Goal: Navigation & Orientation: Find specific page/section

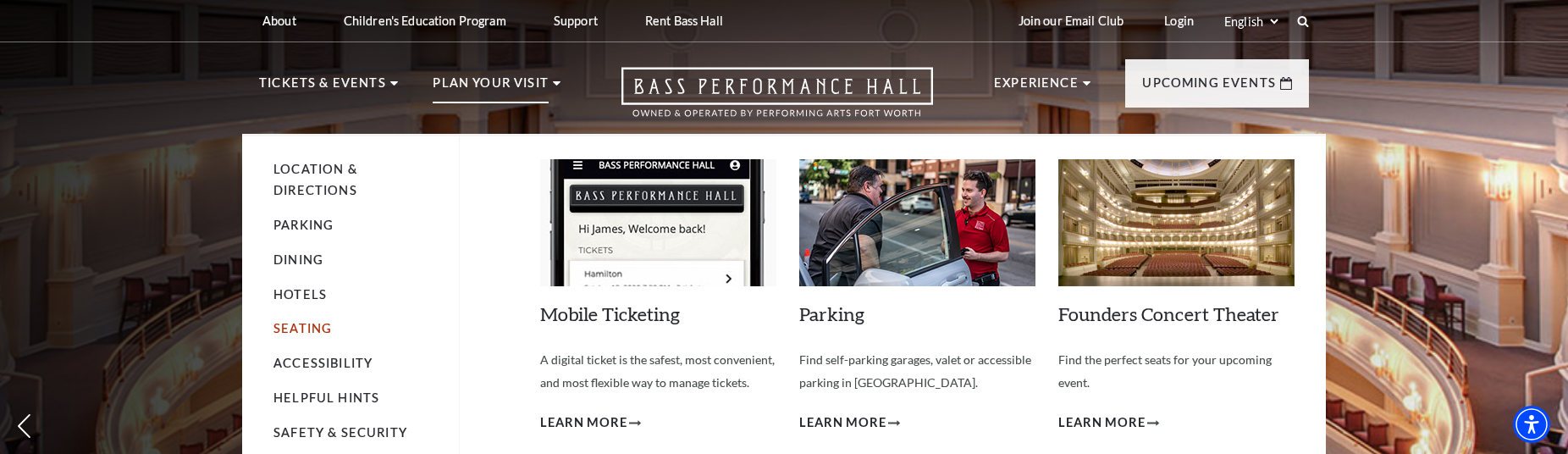
click at [309, 320] on link "Seating" at bounding box center [302, 328] width 58 height 15
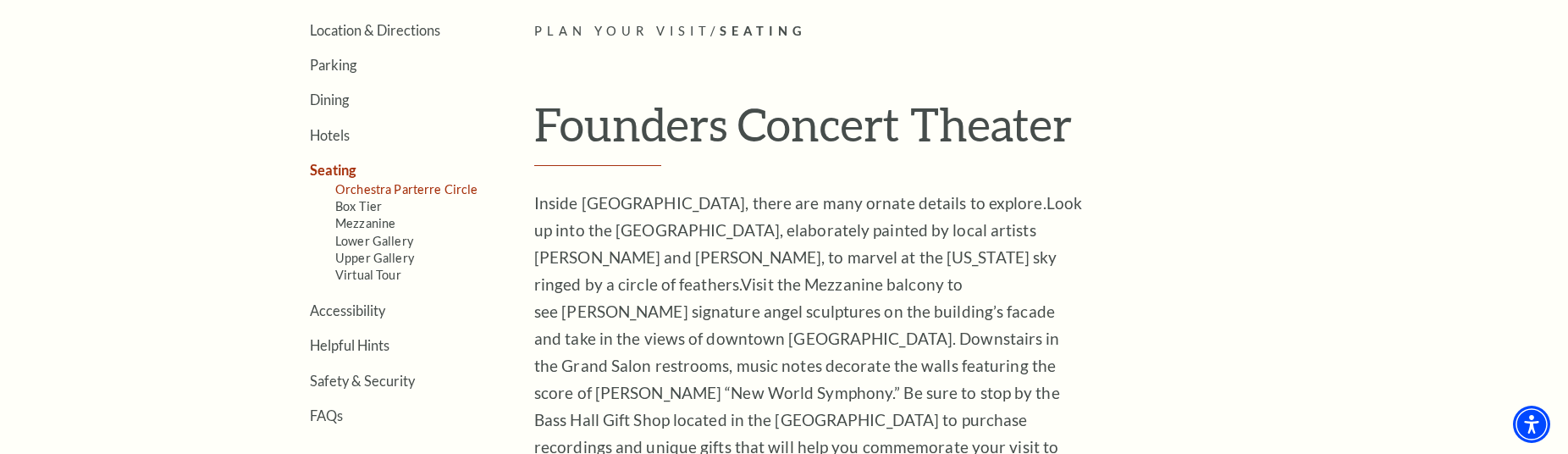
scroll to position [512, 0]
click at [445, 189] on link "Orchestra Parterre Circle" at bounding box center [406, 189] width 143 height 15
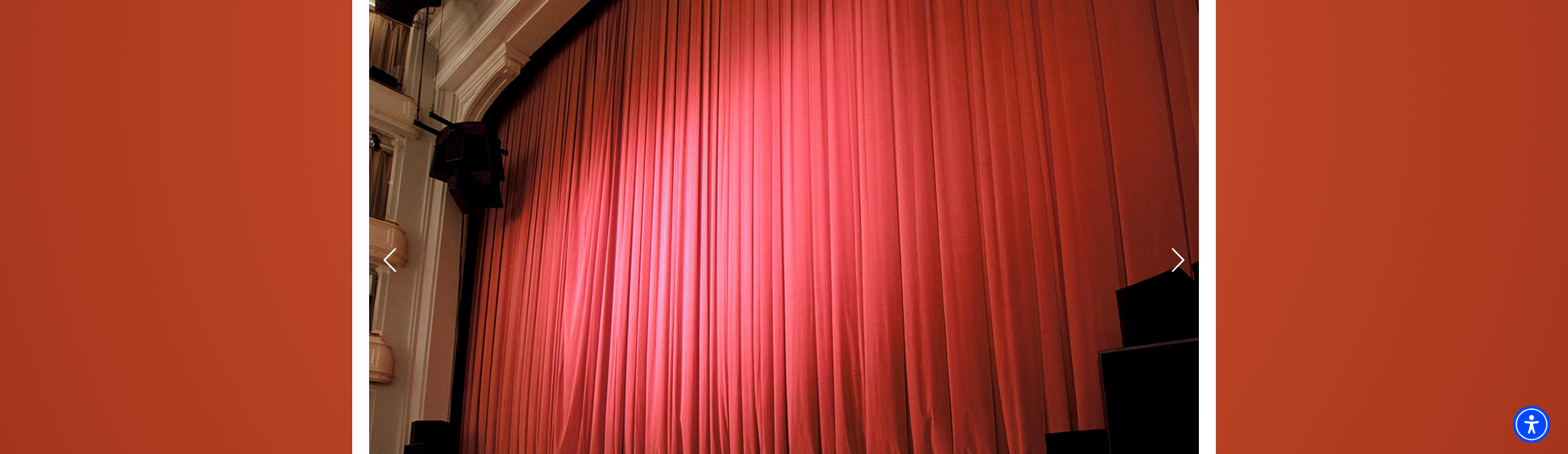
scroll to position [1312, 0]
click at [1176, 242] on icon at bounding box center [1177, 257] width 18 height 29
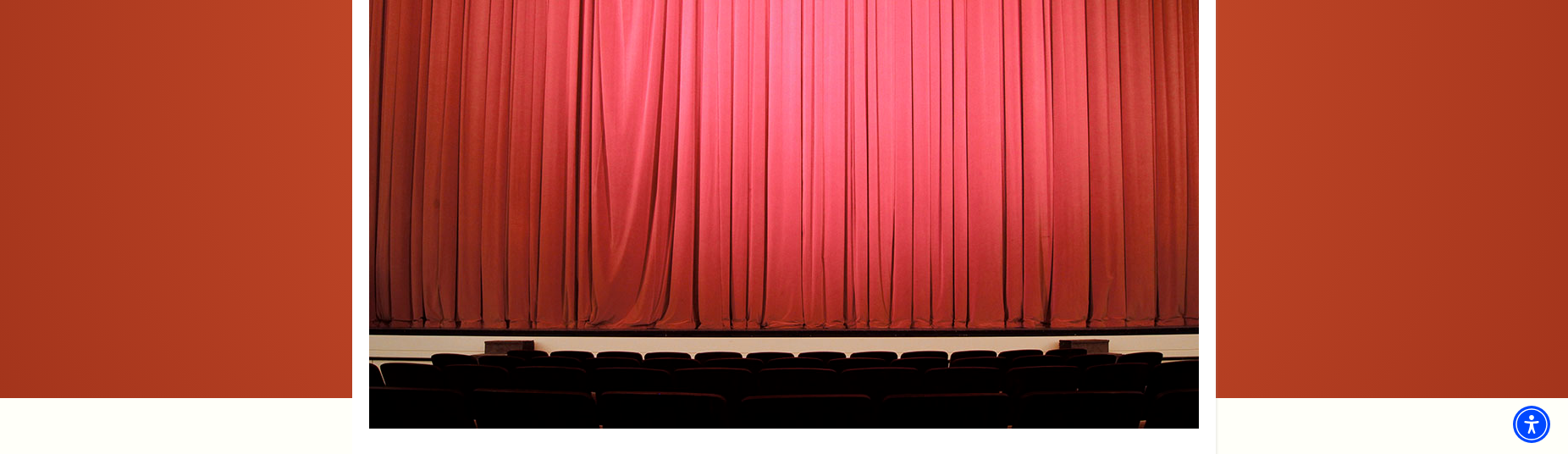
scroll to position [1414, 0]
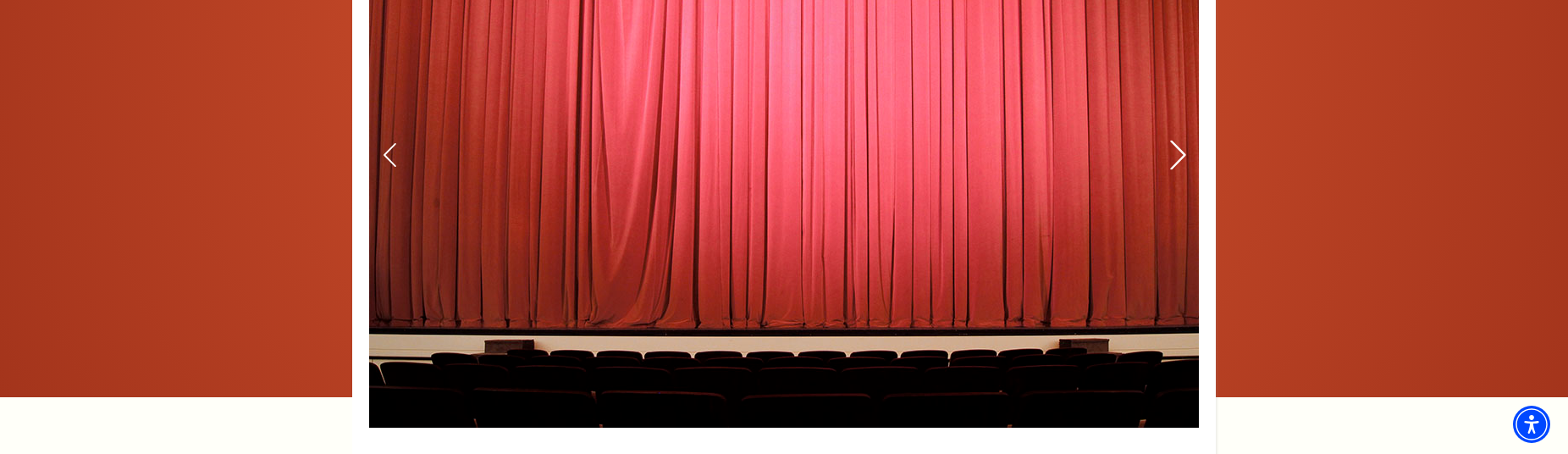
click at [1178, 142] on icon at bounding box center [1177, 155] width 18 height 29
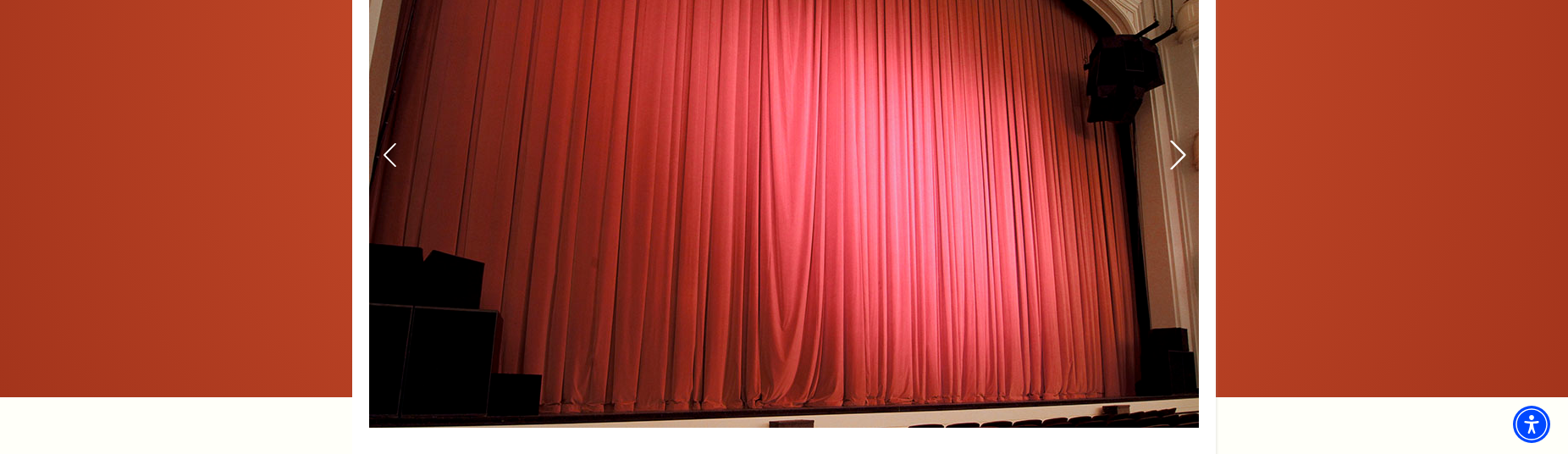
click at [1178, 142] on icon at bounding box center [1177, 155] width 18 height 29
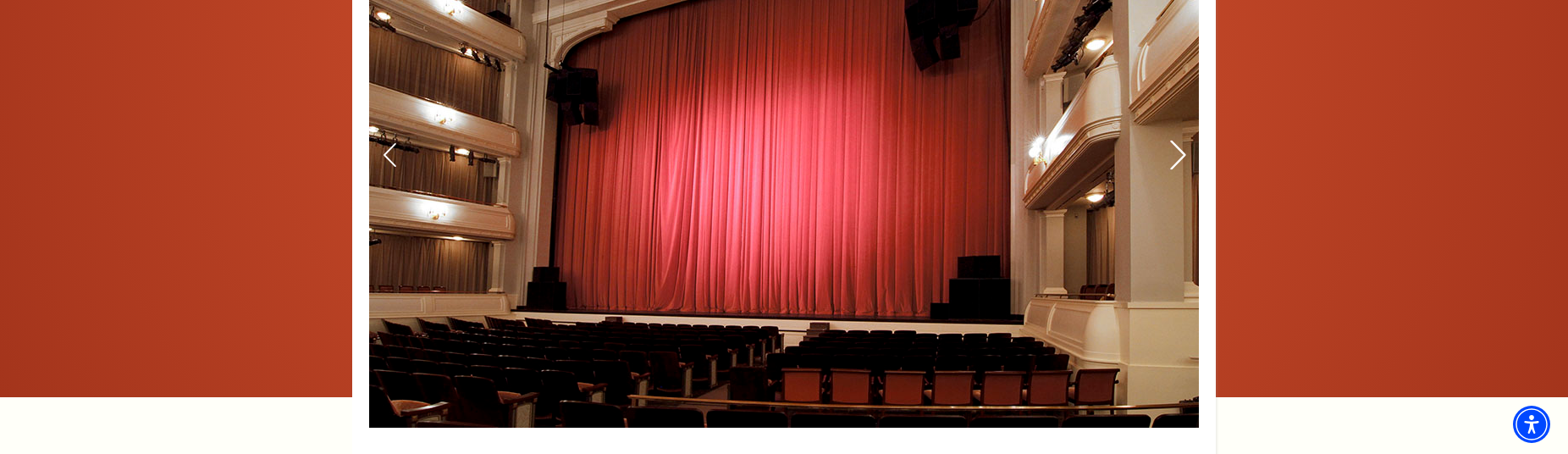
click at [1178, 146] on icon at bounding box center [1177, 155] width 18 height 29
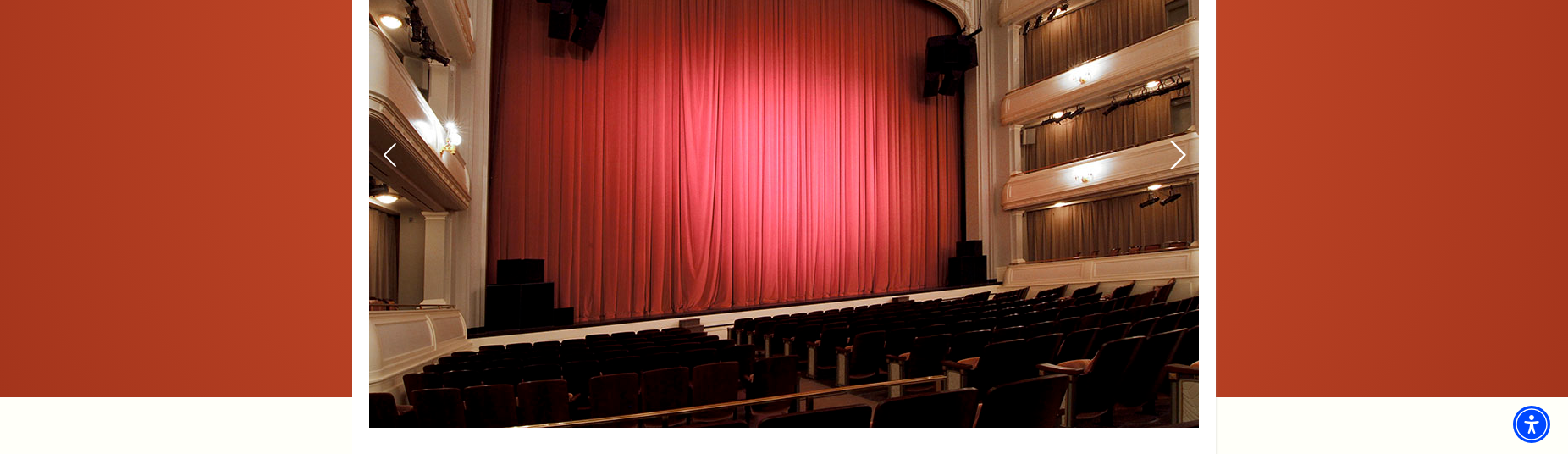
click at [1178, 146] on icon at bounding box center [1177, 155] width 18 height 29
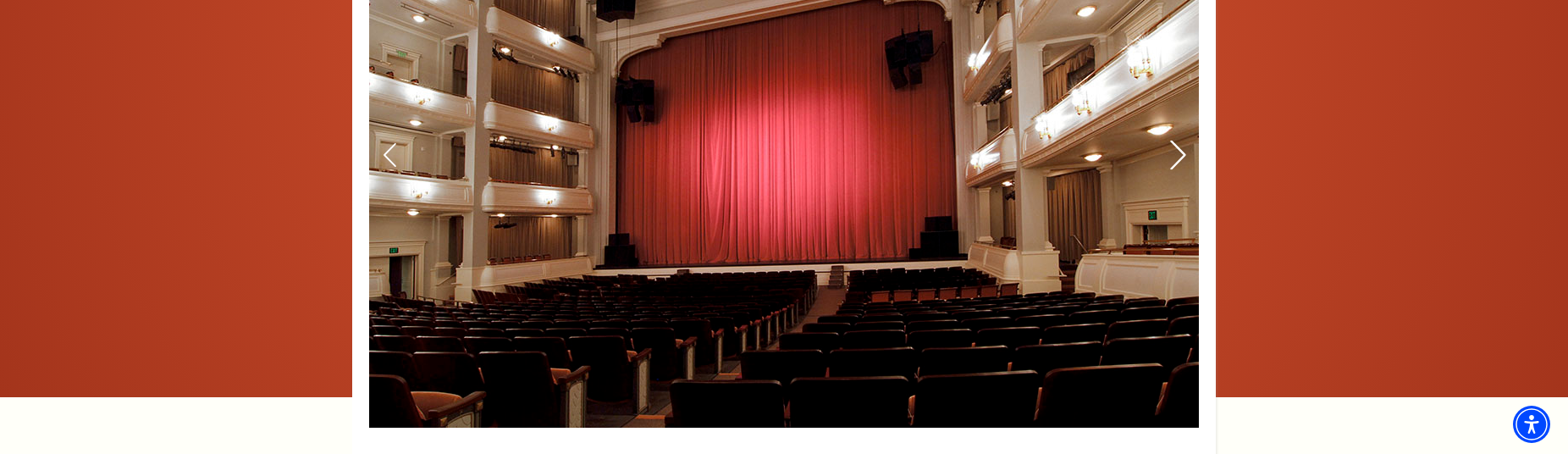
scroll to position [1418, 0]
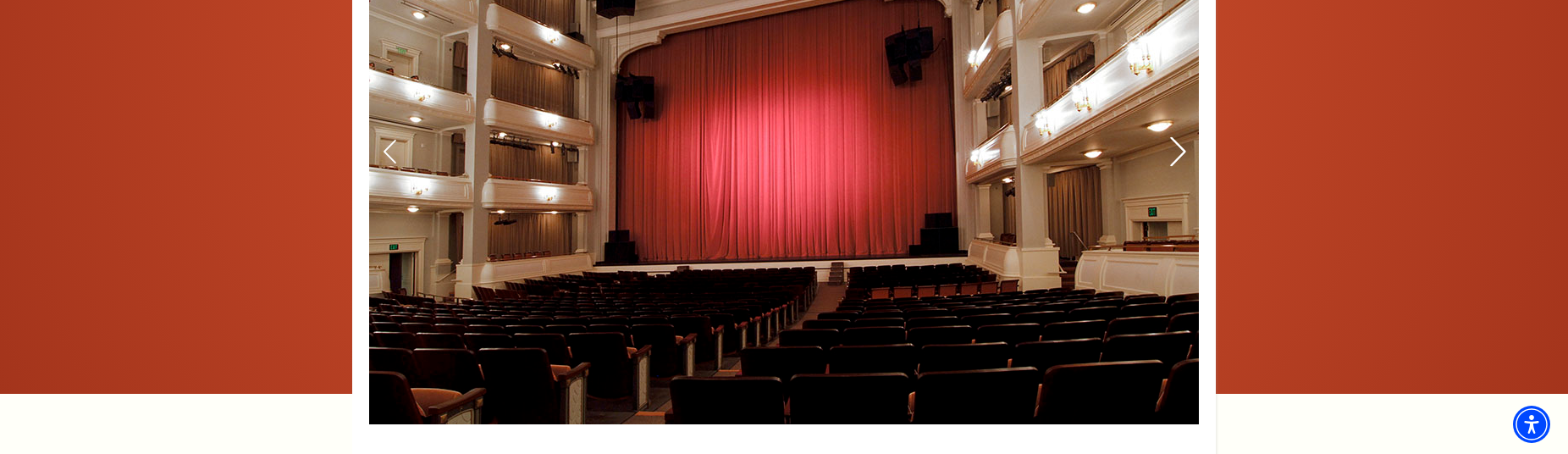
click at [1178, 146] on icon at bounding box center [1177, 151] width 18 height 29
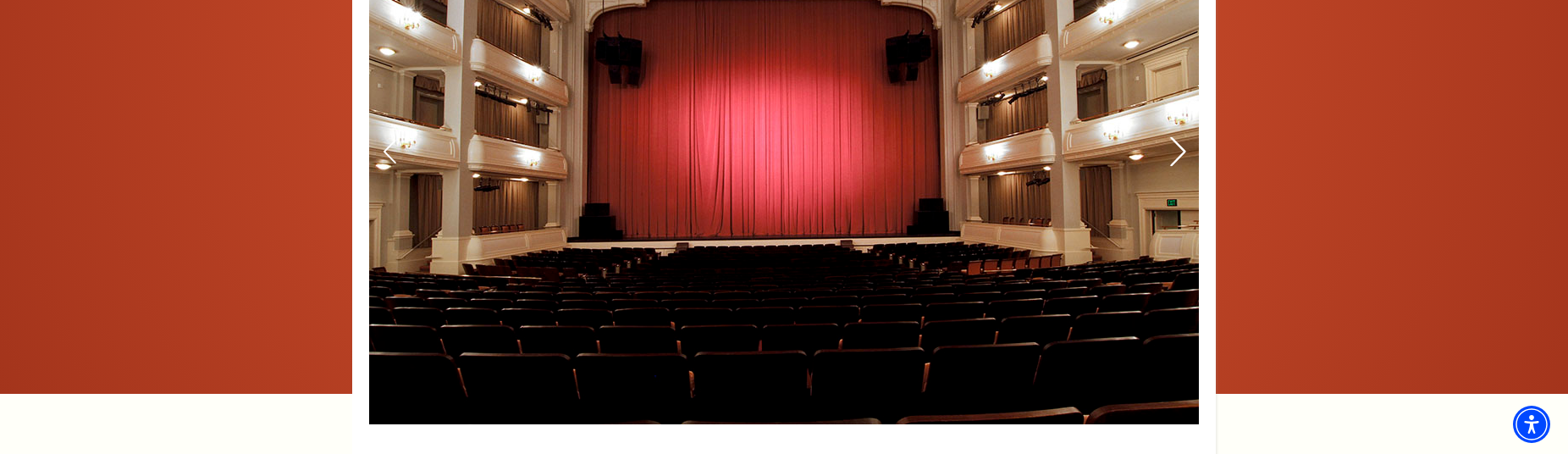
click at [1178, 146] on icon at bounding box center [1177, 151] width 18 height 29
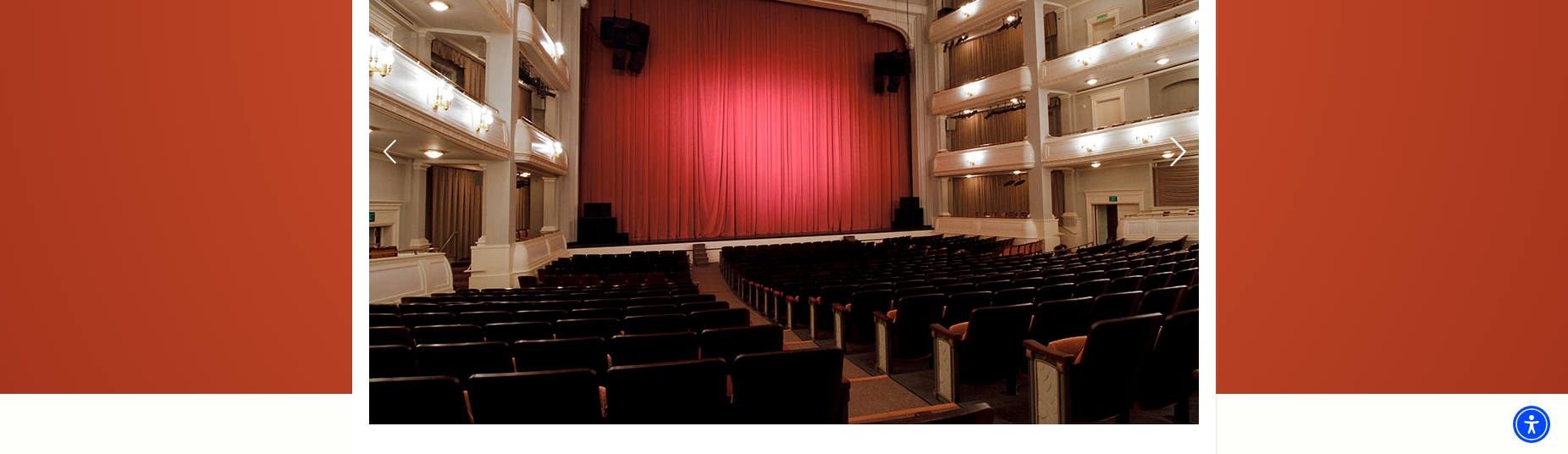
click at [1178, 146] on icon at bounding box center [1177, 151] width 18 height 29
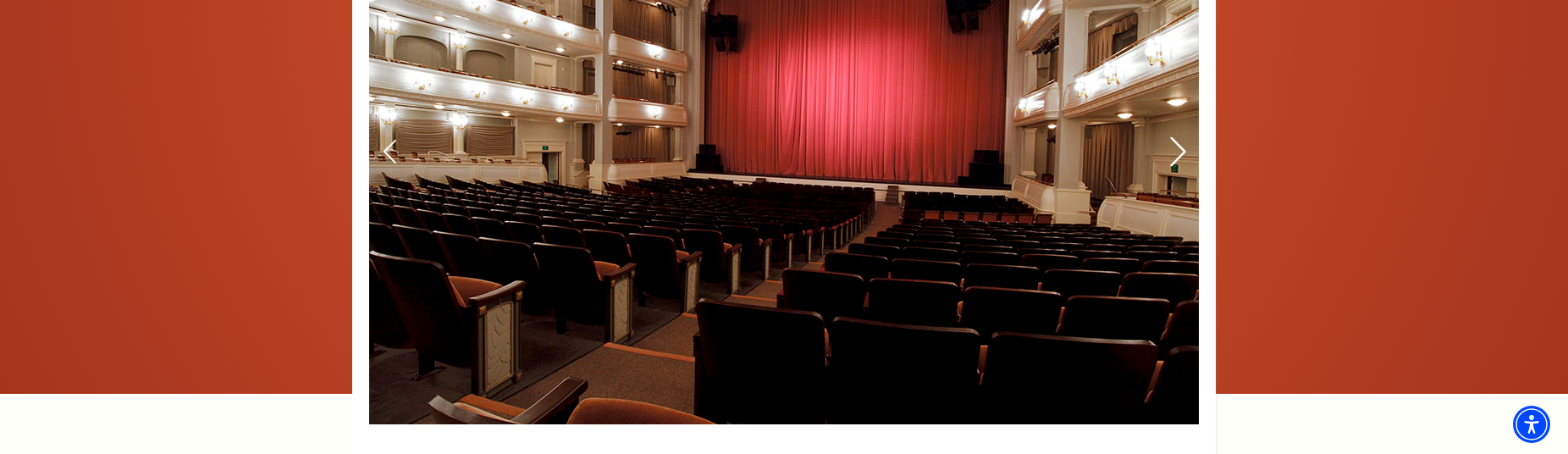
click at [1178, 146] on icon at bounding box center [1177, 151] width 18 height 29
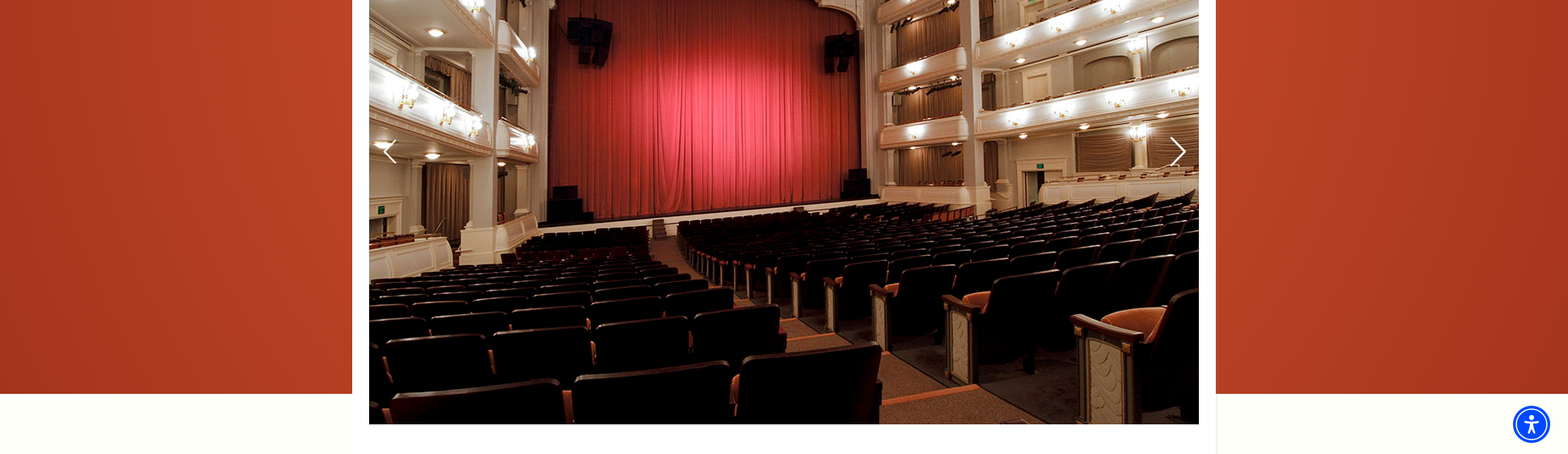
click at [1178, 146] on icon at bounding box center [1177, 151] width 18 height 29
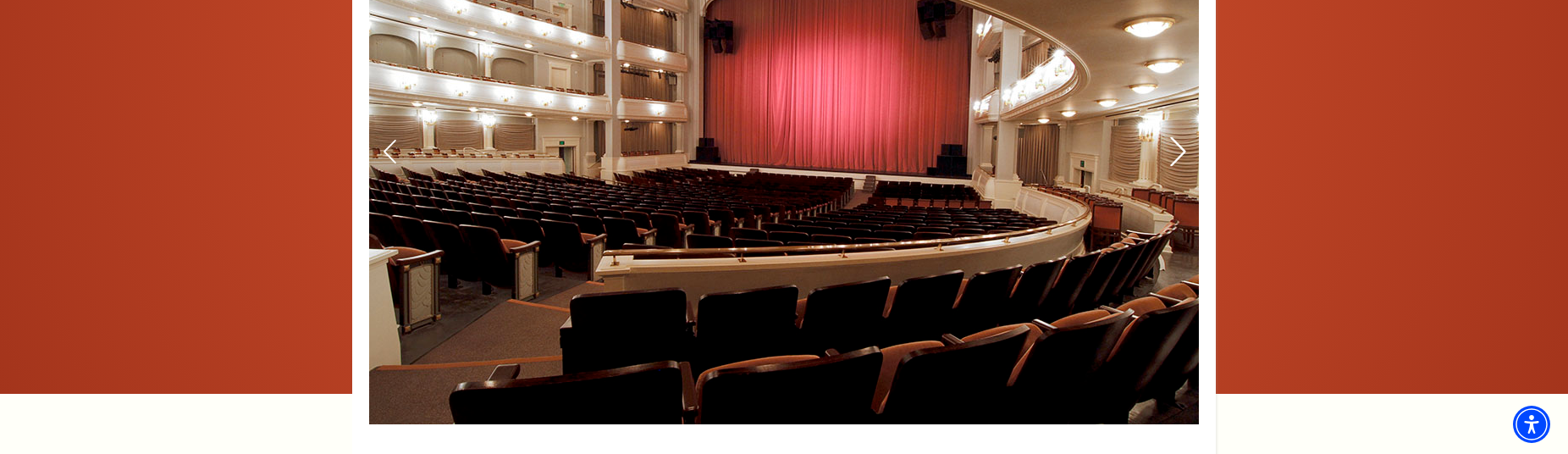
click at [1178, 146] on icon at bounding box center [1177, 151] width 18 height 29
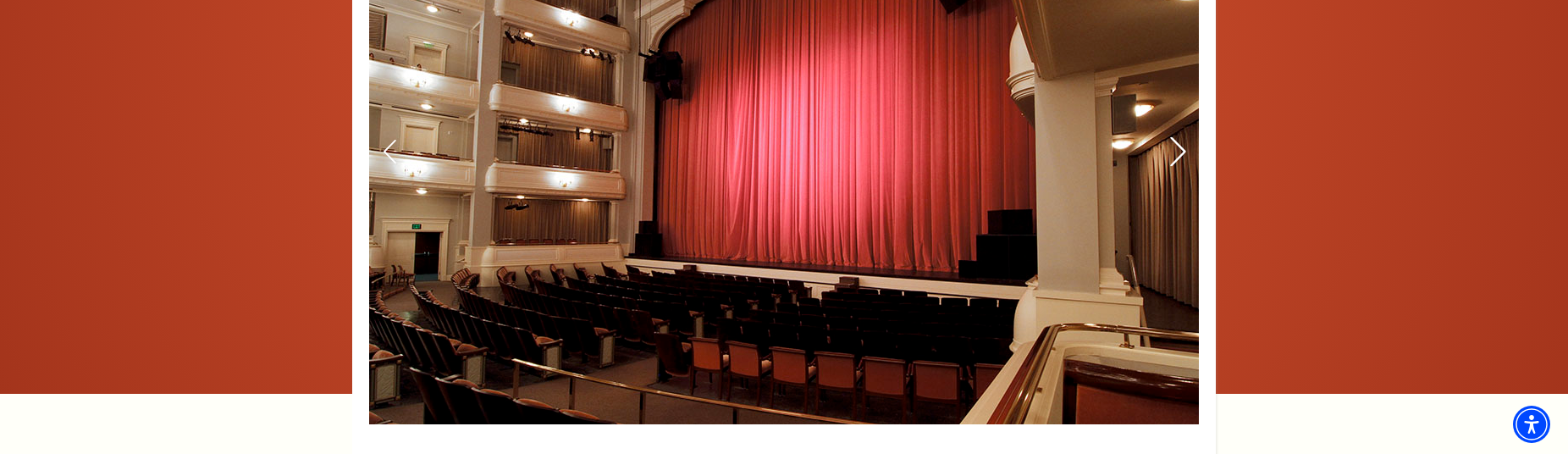
click at [1178, 146] on icon at bounding box center [1177, 151] width 18 height 29
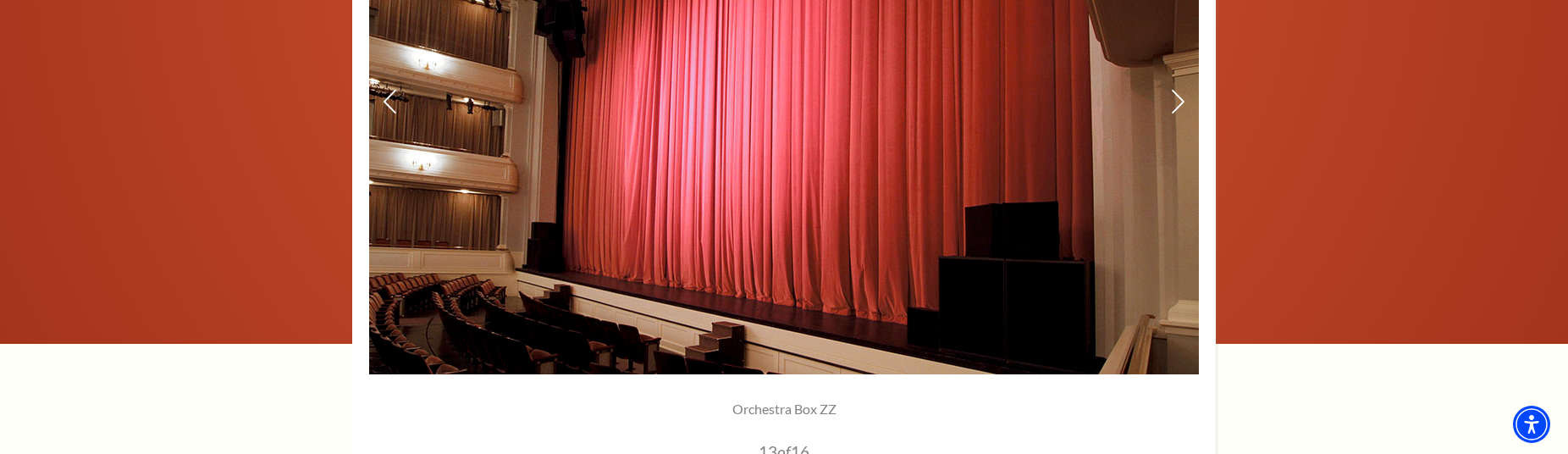
scroll to position [1468, 0]
drag, startPoint x: 846, startPoint y: 231, endPoint x: 672, endPoint y: 237, distance: 174.1
click at [647, 262] on img at bounding box center [784, 102] width 830 height 543
